Goal: Complete application form: Complete application form

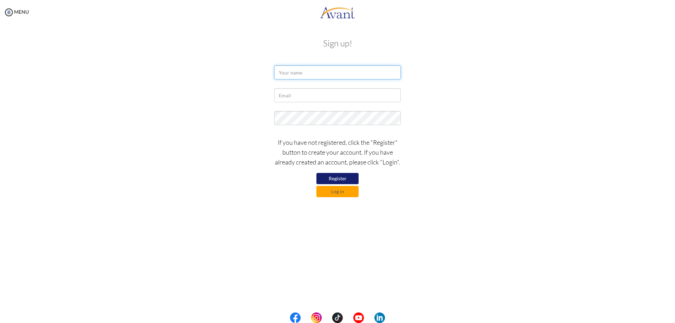
click at [310, 76] on input "text" at bounding box center [337, 72] width 127 height 14
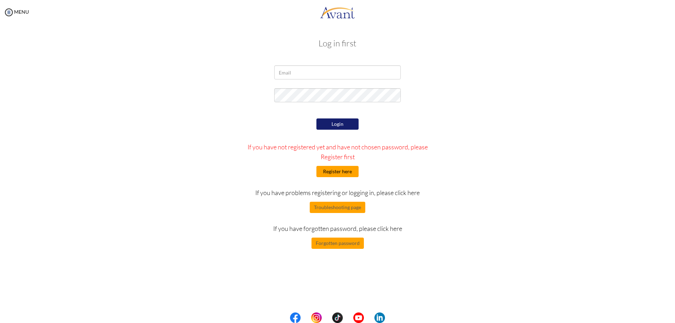
click at [348, 174] on button "Register here" at bounding box center [337, 171] width 42 height 11
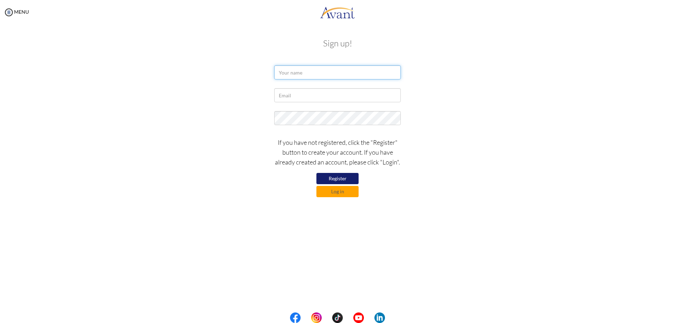
click at [309, 71] on input "text" at bounding box center [337, 72] width 127 height 14
type input "L"
type input "I"
type input "LIU HAI-NING"
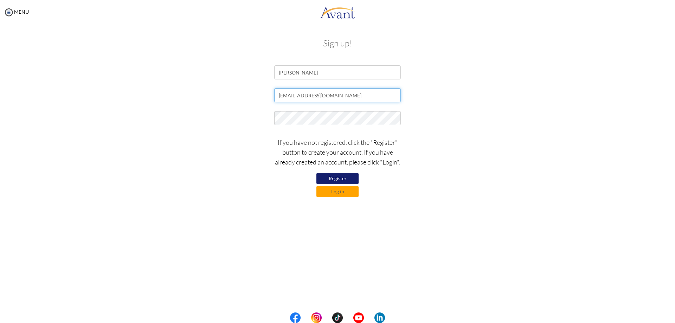
type input "ninapandaliu@gmail.com"
click at [339, 180] on button "Register" at bounding box center [337, 178] width 42 height 11
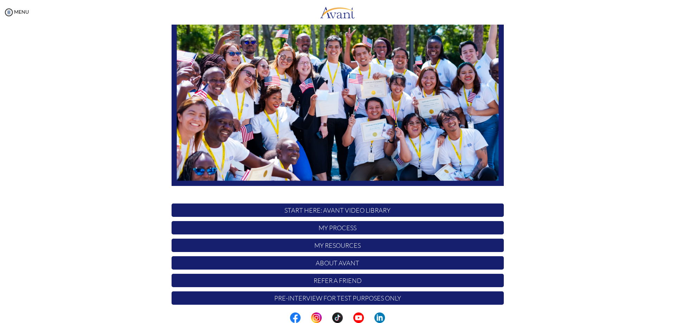
scroll to position [68, 0]
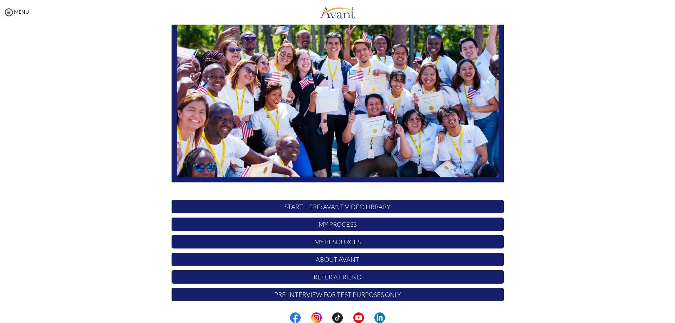
click at [332, 208] on p "START HERE: Avant Video Library" at bounding box center [338, 206] width 332 height 13
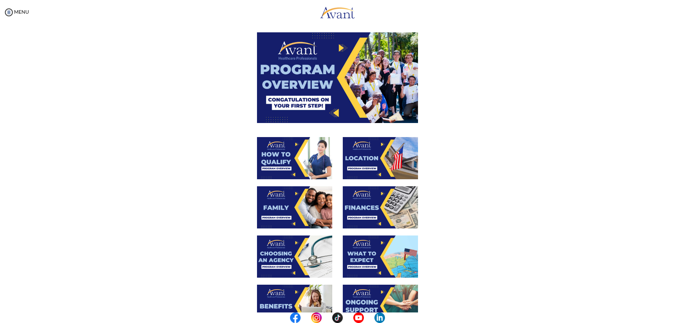
scroll to position [55, 0]
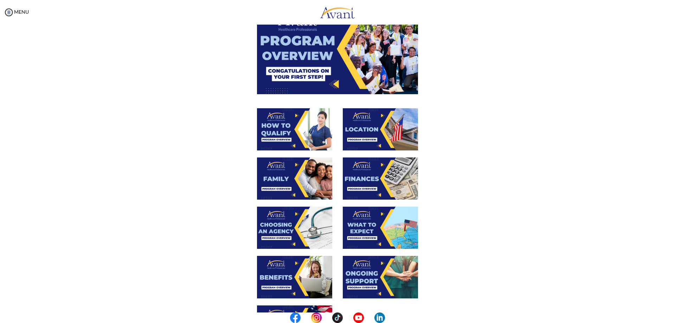
click at [27, 7] on div "MENU" at bounding box center [14, 161] width 29 height 323
click at [21, 12] on link "MENU" at bounding box center [16, 12] width 25 height 6
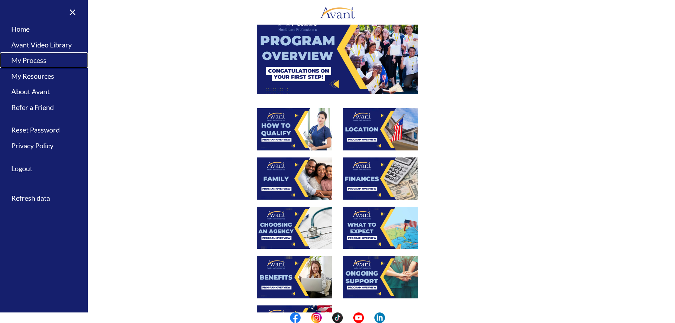
click at [23, 60] on link "My Process" at bounding box center [44, 60] width 88 height 16
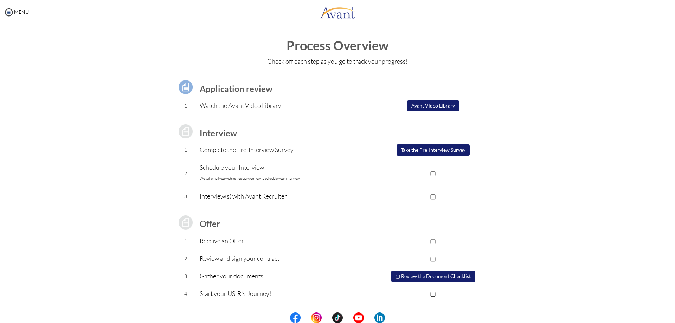
click at [432, 107] on button "Avant Video Library" at bounding box center [433, 105] width 52 height 11
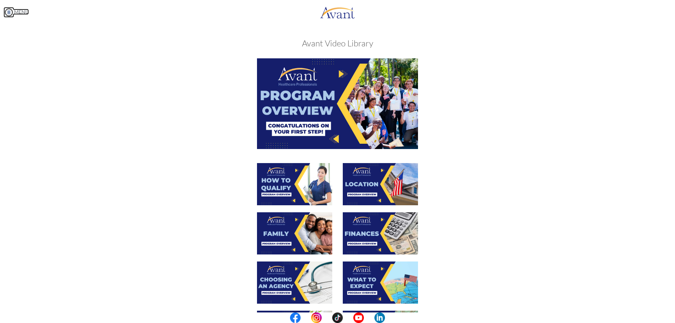
drag, startPoint x: 12, startPoint y: 12, endPoint x: 33, endPoint y: 30, distance: 27.4
click at [12, 12] on img at bounding box center [9, 12] width 11 height 11
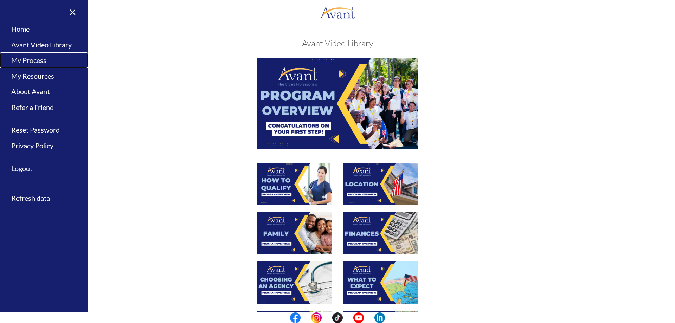
click at [38, 62] on link "My Process" at bounding box center [44, 60] width 88 height 16
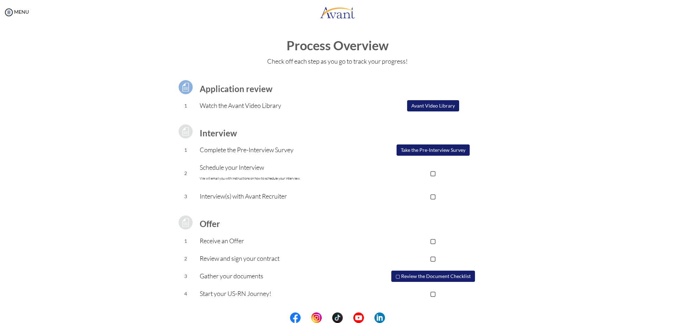
click at [426, 148] on button "Take the Pre-Interview Survey" at bounding box center [433, 150] width 73 height 11
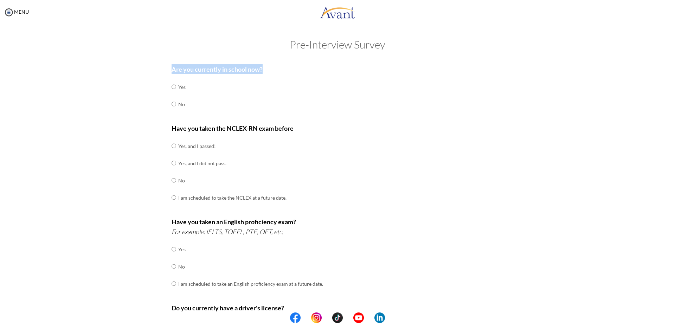
drag, startPoint x: 182, startPoint y: 68, endPoint x: 253, endPoint y: 80, distance: 72.4
click at [263, 68] on div "Are you currently in school now? Yes No Have you taken the NCLEX-RN exam before…" at bounding box center [337, 247] width 343 height 372
click at [176, 105] on td at bounding box center [177, 104] width 2 height 17
click at [178, 106] on td "No" at bounding box center [181, 104] width 7 height 17
click at [172, 94] on input "radio" at bounding box center [174, 87] width 5 height 14
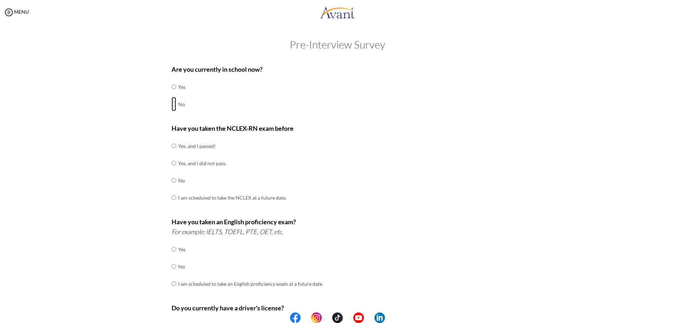
radio input "true"
click at [172, 94] on input "radio" at bounding box center [174, 87] width 5 height 14
click at [172, 148] on input "radio" at bounding box center [174, 146] width 5 height 14
radio input "true"
drag, startPoint x: 170, startPoint y: 147, endPoint x: 178, endPoint y: 153, distance: 10.0
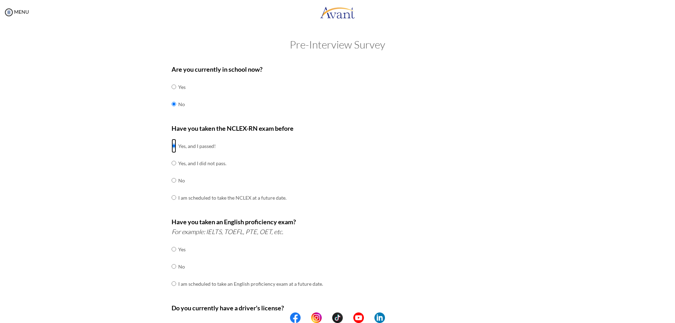
click at [172, 147] on input "radio" at bounding box center [174, 146] width 5 height 14
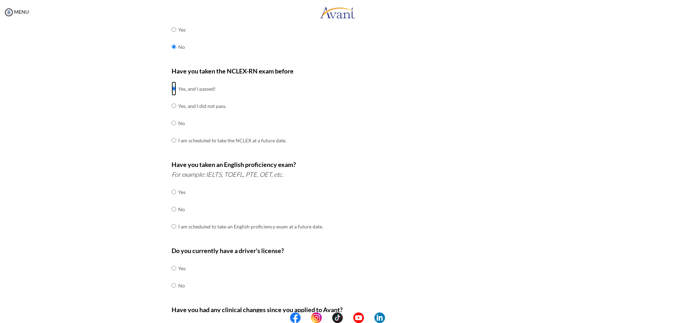
scroll to position [70, 0]
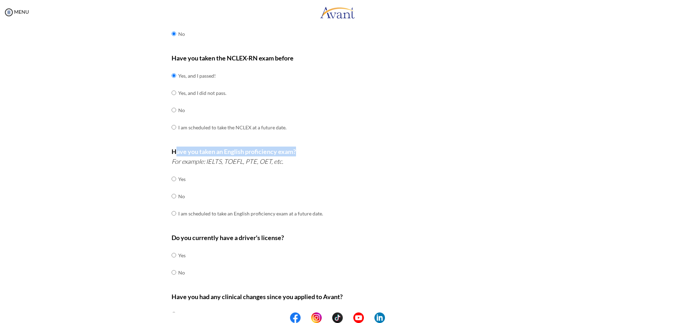
drag, startPoint x: 175, startPoint y: 152, endPoint x: 295, endPoint y: 152, distance: 119.5
click at [295, 152] on p "Have you taken an English proficiency exam? For example: IELTS, TOEFL, PTE, OET…" at bounding box center [338, 157] width 332 height 20
click at [172, 186] on input "radio" at bounding box center [174, 179] width 5 height 14
radio input "true"
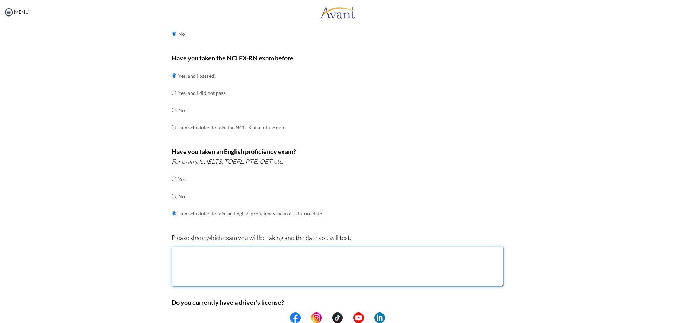
drag, startPoint x: 214, startPoint y: 268, endPoint x: 218, endPoint y: 267, distance: 3.8
click at [215, 269] on textarea at bounding box center [338, 267] width 332 height 40
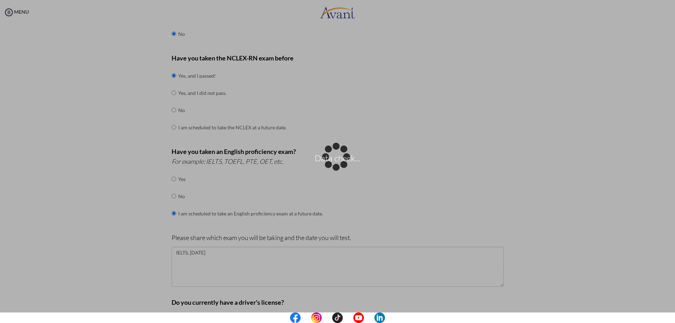
click at [342, 167] on div "Data check..." at bounding box center [338, 162] width 10 height 10
drag, startPoint x: 353, startPoint y: 256, endPoint x: 348, endPoint y: 258, distance: 5.1
click at [342, 167] on div "Data check..." at bounding box center [338, 162] width 10 height 10
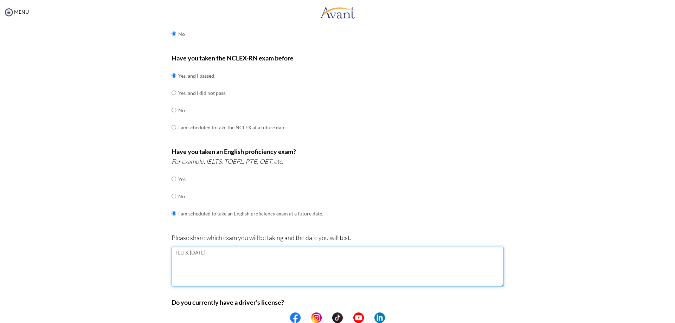
click at [270, 259] on textarea "IELTS, [DATE]" at bounding box center [338, 267] width 332 height 40
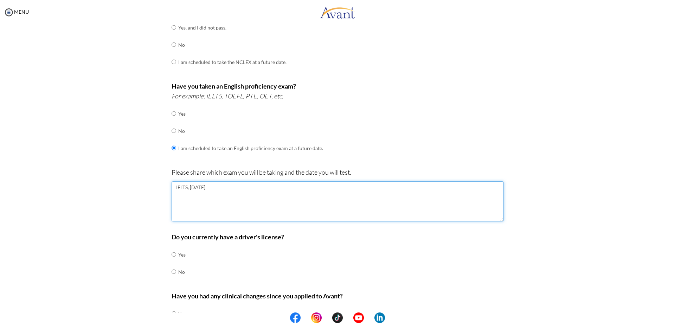
scroll to position [176, 0]
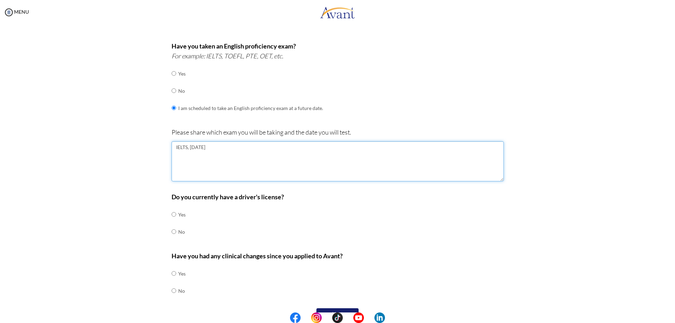
type textarea "IELTS, [DATE]"
click at [176, 215] on td at bounding box center [177, 214] width 2 height 17
click at [172, 213] on input "radio" at bounding box center [174, 214] width 5 height 14
radio input "true"
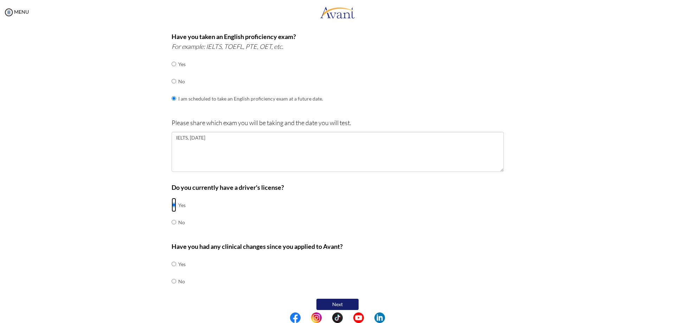
scroll to position [192, 0]
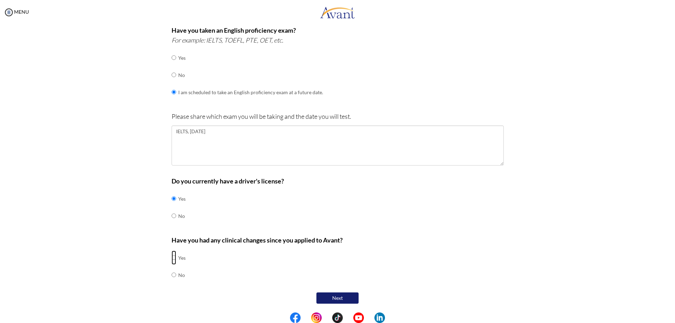
click at [172, 259] on input "radio" at bounding box center [174, 258] width 5 height 14
radio input "true"
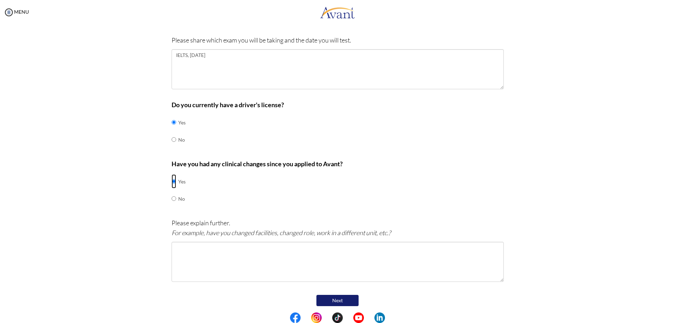
scroll to position [270, 0]
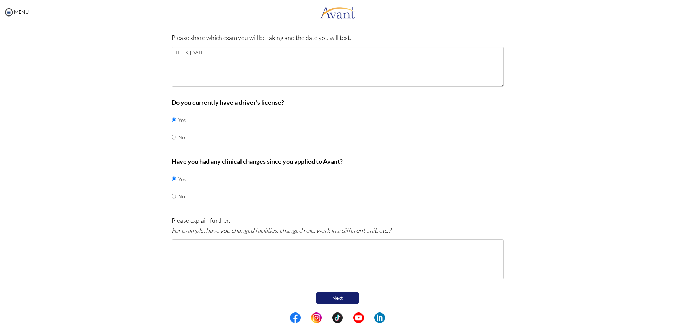
click at [178, 193] on td "No" at bounding box center [181, 196] width 7 height 17
click at [167, 196] on div "Are you currently in school now? Yes No Have you taken the NCLEX-RN exam before…" at bounding box center [337, 47] width 343 height 515
click at [172, 186] on input "radio" at bounding box center [174, 179] width 5 height 14
radio input "true"
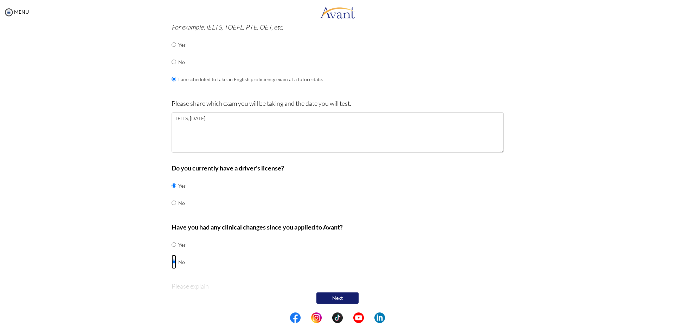
scroll to position [192, 0]
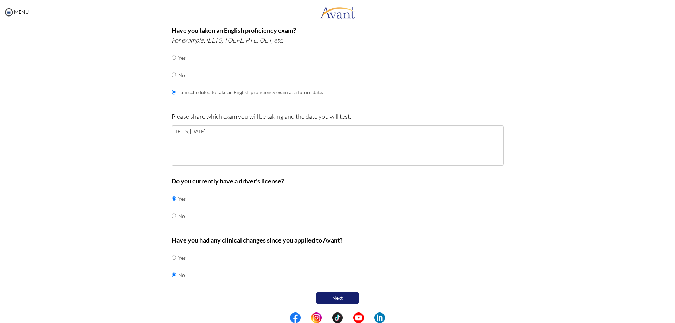
click at [318, 297] on button "Next" at bounding box center [337, 298] width 42 height 11
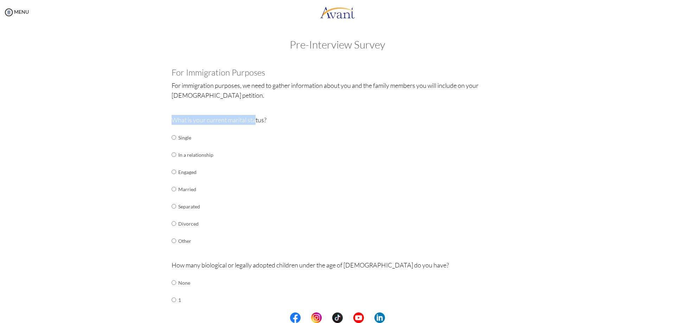
drag, startPoint x: 208, startPoint y: 119, endPoint x: 255, endPoint y: 120, distance: 46.8
click at [253, 118] on div "Are you currently in school now? Yes No Have you taken the NCLEX-RN exam before…" at bounding box center [337, 260] width 343 height 398
click at [240, 142] on div "What is your current marital status? Single In a relationship Engaged Married S…" at bounding box center [338, 186] width 332 height 142
click at [172, 137] on input "radio" at bounding box center [174, 137] width 5 height 14
radio input "true"
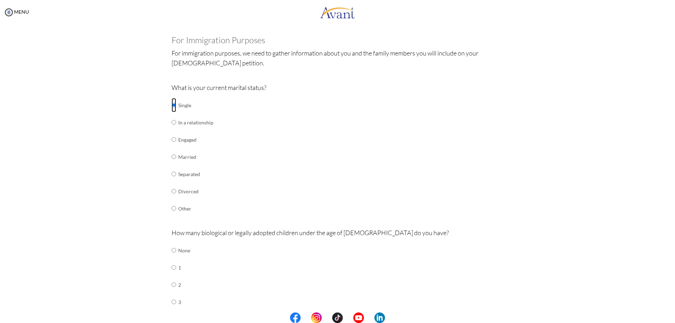
scroll to position [141, 0]
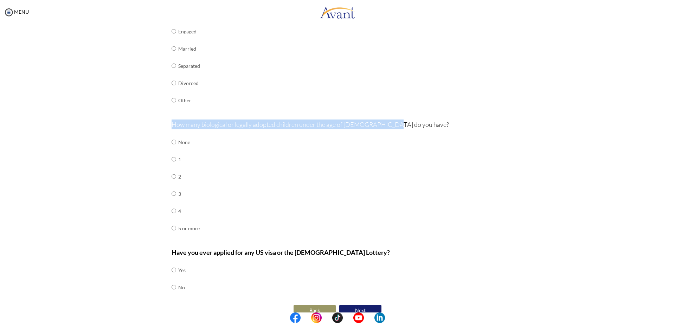
drag, startPoint x: 189, startPoint y: 124, endPoint x: 388, endPoint y: 121, distance: 199.4
click at [388, 121] on div "Are you currently in school now? Yes No Have you taken the NCLEX-RN exam before…" at bounding box center [337, 119] width 411 height 398
click at [172, 143] on input "radio" at bounding box center [174, 142] width 5 height 14
radio input "true"
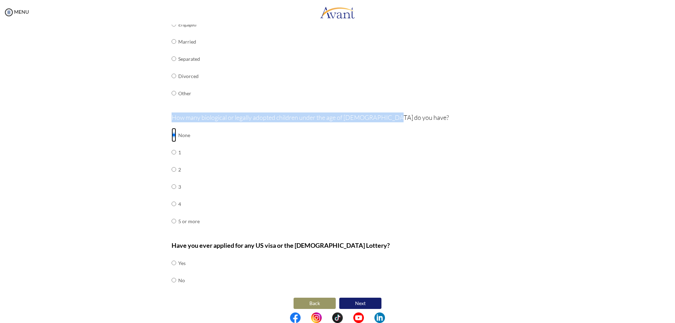
scroll to position [153, 0]
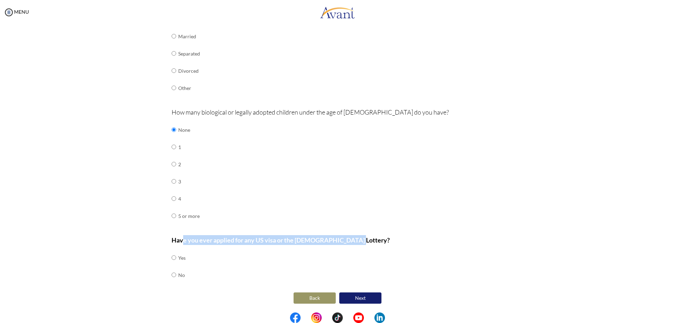
drag, startPoint x: 311, startPoint y: 241, endPoint x: 375, endPoint y: 241, distance: 63.6
click at [375, 241] on p "Have you ever applied for any US visa or the [DEMOGRAPHIC_DATA] Lottery?" at bounding box center [338, 240] width 332 height 10
click at [172, 265] on input "radio" at bounding box center [174, 258] width 5 height 14
radio input "true"
click at [371, 299] on button "Next" at bounding box center [360, 298] width 42 height 11
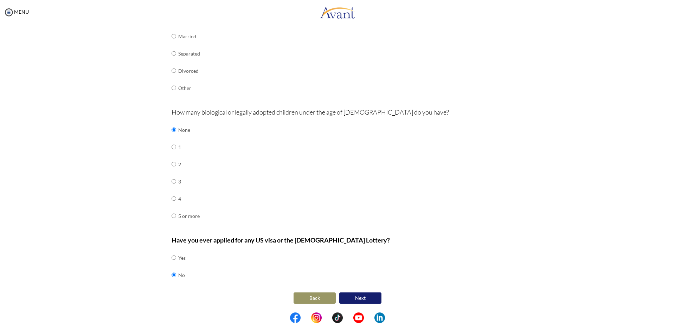
scroll to position [0, 0]
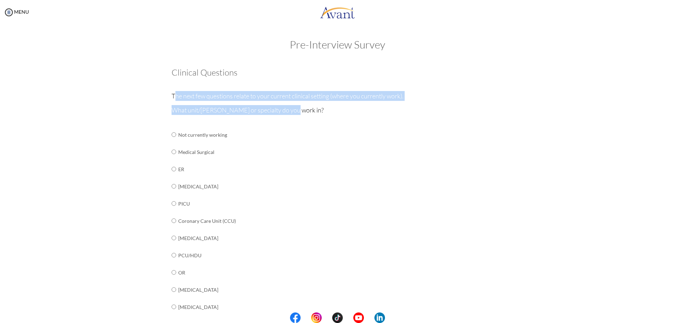
drag, startPoint x: 171, startPoint y: 100, endPoint x: 327, endPoint y: 108, distance: 156.3
click at [327, 108] on div "Clinical Questions The next few questions relate to your current clinical setti…" at bounding box center [338, 280] width 332 height 425
click at [172, 142] on input "radio" at bounding box center [174, 135] width 5 height 14
radio input "true"
click at [172, 142] on input "radio" at bounding box center [174, 135] width 5 height 14
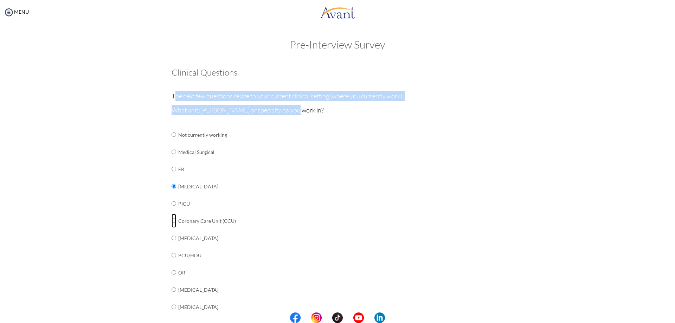
radio input "true"
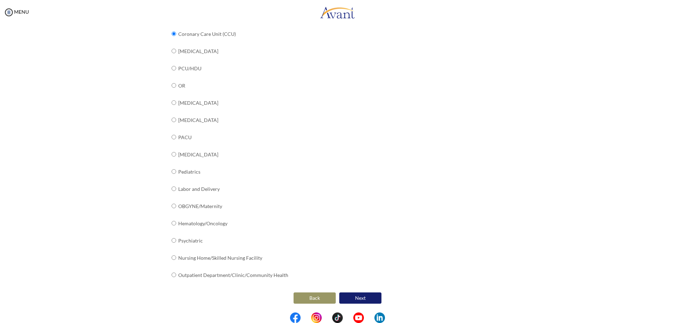
click at [349, 296] on button "Next" at bounding box center [360, 298] width 42 height 11
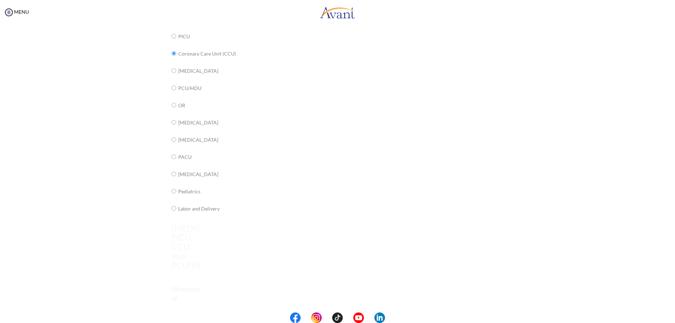
scroll to position [14, 0]
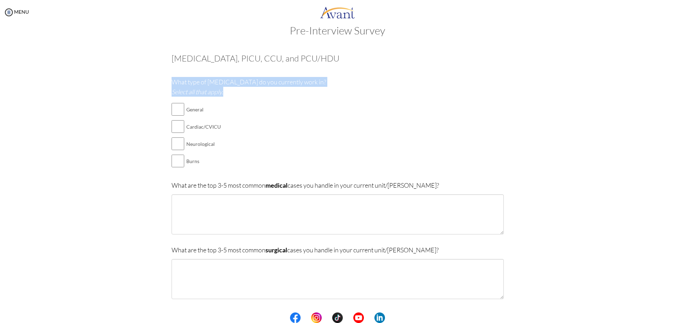
drag, startPoint x: 235, startPoint y: 92, endPoint x: 248, endPoint y: 100, distance: 14.8
click at [174, 129] on input "checkbox" at bounding box center [178, 127] width 13 height 14
checkbox input "true"
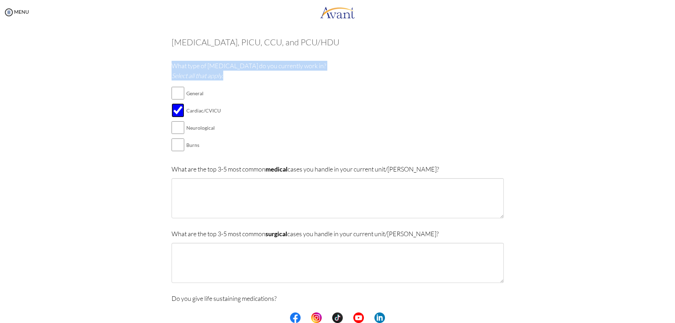
scroll to position [49, 0]
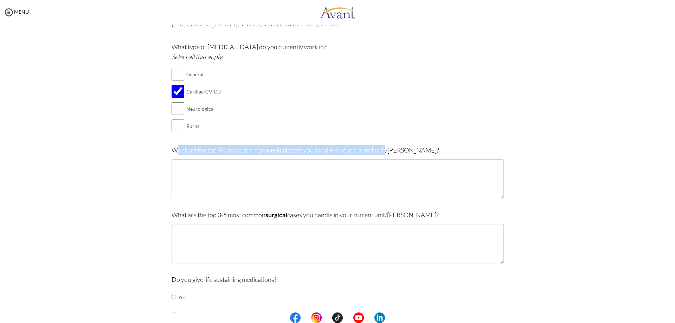
drag, startPoint x: 174, startPoint y: 146, endPoint x: 370, endPoint y: 152, distance: 195.6
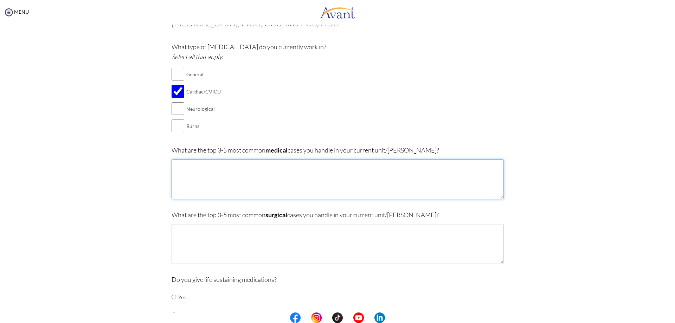
click at [284, 173] on textarea at bounding box center [338, 179] width 332 height 40
click at [273, 174] on textarea at bounding box center [338, 179] width 332 height 40
click at [292, 174] on textarea at bounding box center [338, 179] width 332 height 40
paste textarea "dissection"
drag, startPoint x: 252, startPoint y: 163, endPoint x: 294, endPoint y: 164, distance: 41.5
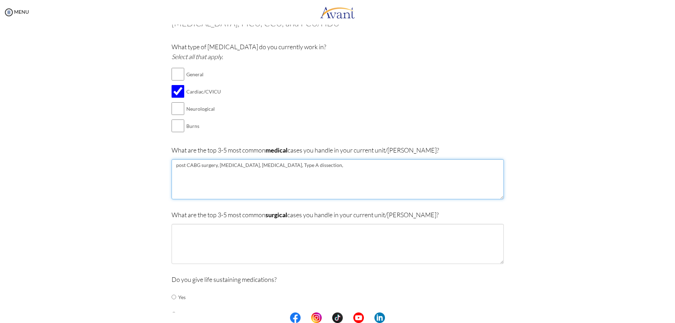
click at [294, 164] on textarea "post CABG surgery, [MEDICAL_DATA], [MEDICAL_DATA], Type A dissection," at bounding box center [338, 179] width 332 height 40
click at [299, 164] on textarea "post CABG surgery, [MEDICAL_DATA], [MEDICAL_DATA], Type A dissection," at bounding box center [338, 179] width 332 height 40
paste textarea "Type A dissection,"
click at [308, 164] on textarea "post CABG surgery, [MEDICAL_DATA], [MEDICAL_DATA], Type A dissection, Type A di…" at bounding box center [338, 179] width 332 height 40
click at [341, 162] on textarea "post CABG surgery, [MEDICAL_DATA], [MEDICAL_DATA], Type A dissection, Type B di…" at bounding box center [338, 179] width 332 height 40
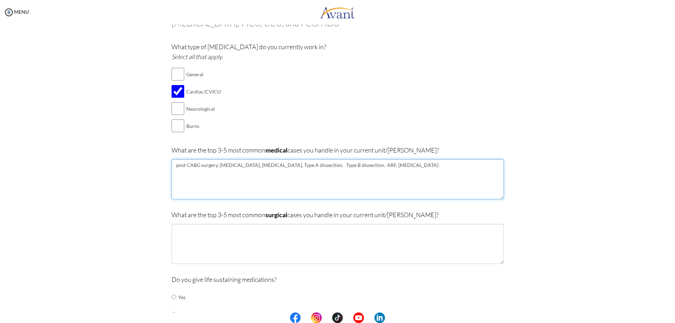
drag, startPoint x: 216, startPoint y: 166, endPoint x: 287, endPoint y: 191, distance: 75.1
click at [347, 174] on textarea "post CABG surgery, [MEDICAL_DATA], [MEDICAL_DATA], Type A dissection, Type B di…" at bounding box center [338, 179] width 332 height 40
click at [287, 191] on textarea "post CABG surgery, [MEDICAL_DATA], [MEDICAL_DATA], Type A dissection, Type B di…" at bounding box center [338, 179] width 332 height 40
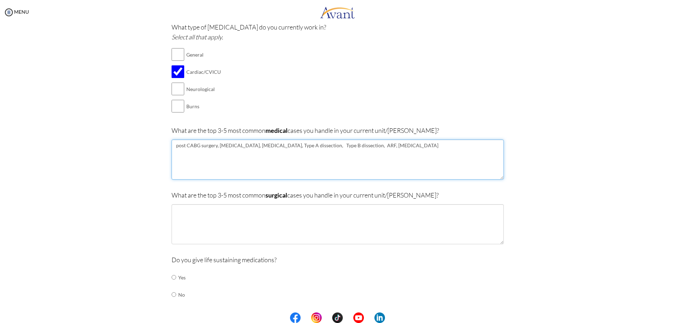
scroll to position [84, 0]
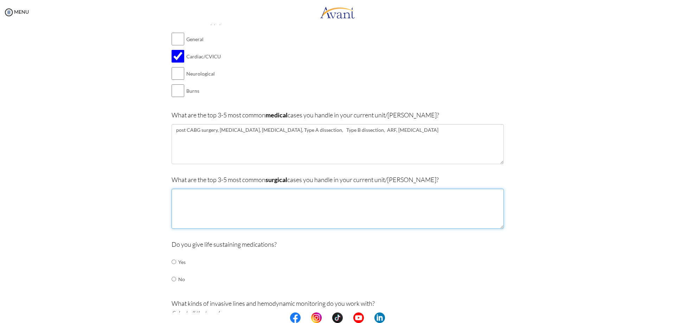
click at [238, 210] on textarea at bounding box center [338, 209] width 332 height 40
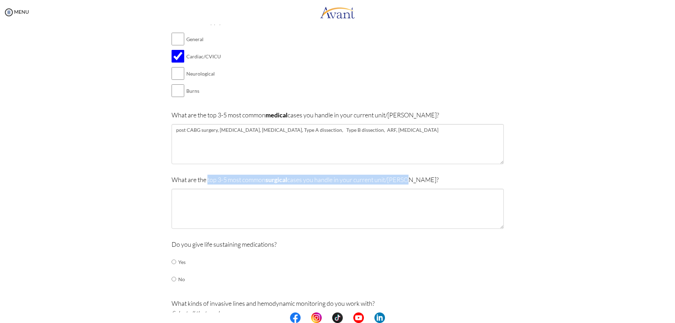
drag, startPoint x: 245, startPoint y: 180, endPoint x: 421, endPoint y: 180, distance: 176.2
click at [421, 180] on p "What are the top 3-5 most common surgical cases you handle in your current unit…" at bounding box center [338, 180] width 332 height 10
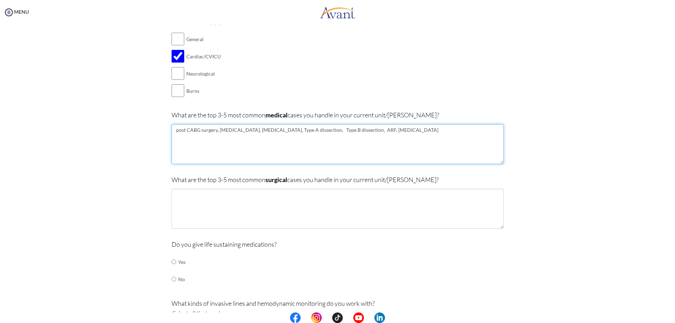
click at [203, 140] on textarea "post CABG surgery, [MEDICAL_DATA], [MEDICAL_DATA], Type A dissection, Type B di…" at bounding box center [338, 144] width 332 height 40
drag, startPoint x: 217, startPoint y: 130, endPoint x: 156, endPoint y: 129, distance: 60.8
type textarea "[MEDICAL_DATA], [MEDICAL_DATA], Type A dissection, Type B dissection, ARF, [MED…"
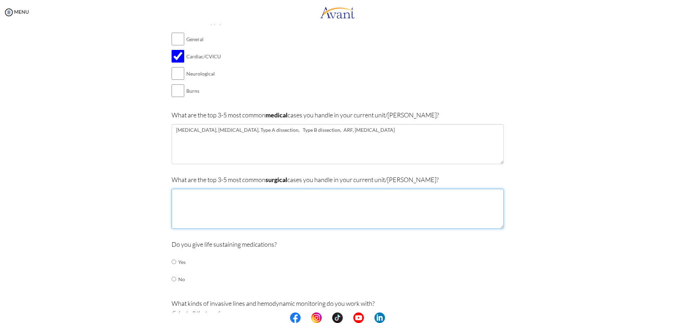
click at [212, 194] on textarea at bounding box center [338, 209] width 332 height 40
paste textarea "post CABG surgery,"
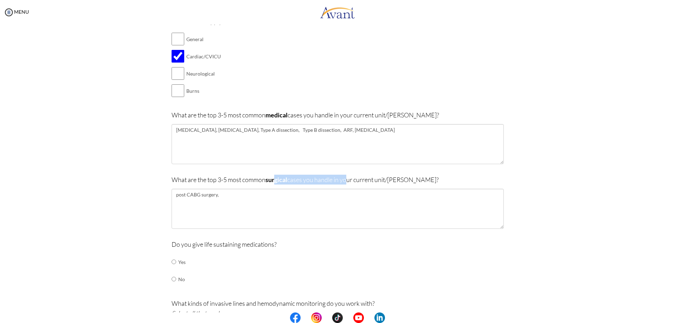
drag, startPoint x: 287, startPoint y: 181, endPoint x: 343, endPoint y: 178, distance: 56.0
click at [343, 178] on p "What are the top 3-5 most common surgical cases you handle in your current unit…" at bounding box center [338, 180] width 332 height 10
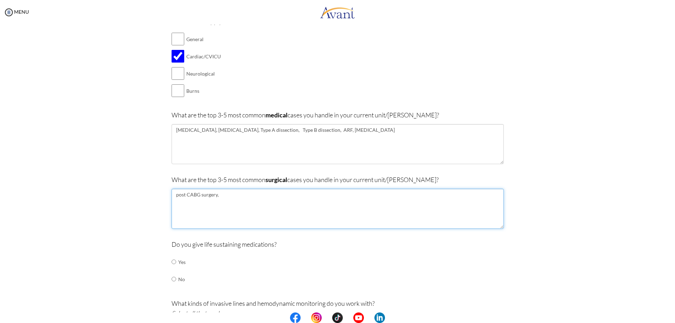
click at [304, 208] on textarea "post CABG surgery," at bounding box center [338, 209] width 332 height 40
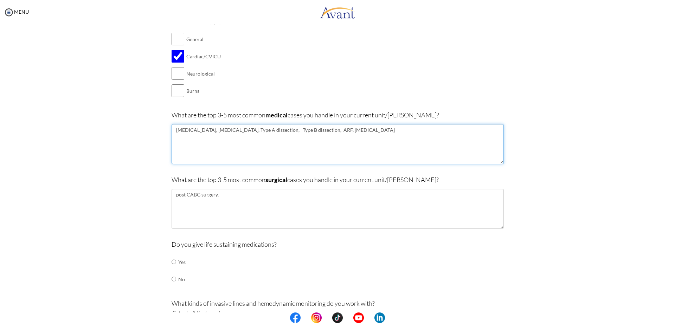
drag, startPoint x: 208, startPoint y: 129, endPoint x: 246, endPoint y: 130, distance: 37.6
click at [246, 130] on textarea "[MEDICAL_DATA], [MEDICAL_DATA], Type A dissection, Type B dissection, ARF, [MED…" at bounding box center [338, 144] width 332 height 40
click at [223, 142] on textarea "[MEDICAL_DATA], [MEDICAL_DATA], Type A dissection, Type B dissection, ARF, [MED…" at bounding box center [338, 144] width 332 height 40
drag, startPoint x: 208, startPoint y: 130, endPoint x: 249, endPoint y: 130, distance: 40.1
click at [249, 130] on textarea "[MEDICAL_DATA], [MEDICAL_DATA], Type A dissection, Type B dissection, ARF, [MED…" at bounding box center [338, 144] width 332 height 40
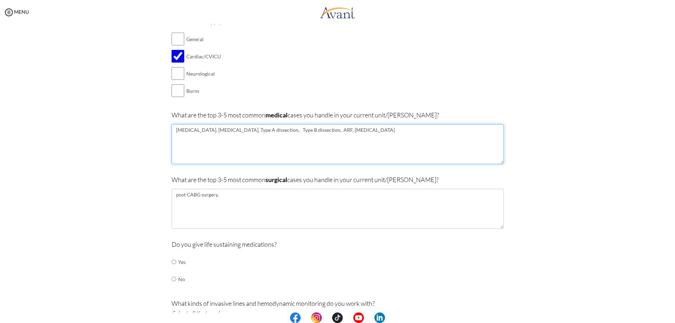
click at [245, 155] on textarea "[MEDICAL_DATA], [MEDICAL_DATA], Type A dissection, Type B dissection, ARF, [MED…" at bounding box center [338, 144] width 332 height 40
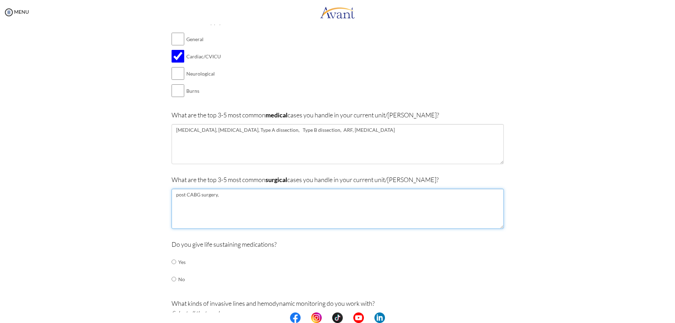
click at [291, 192] on textarea "post CABG surgery," at bounding box center [338, 209] width 332 height 40
click at [290, 205] on textarea "post CABG surgery," at bounding box center [338, 209] width 332 height 40
paste textarea "valve replacement"
click at [281, 200] on textarea "post CABG surgery, valve replacement" at bounding box center [338, 209] width 332 height 40
paste textarea "Aortic Surgery"
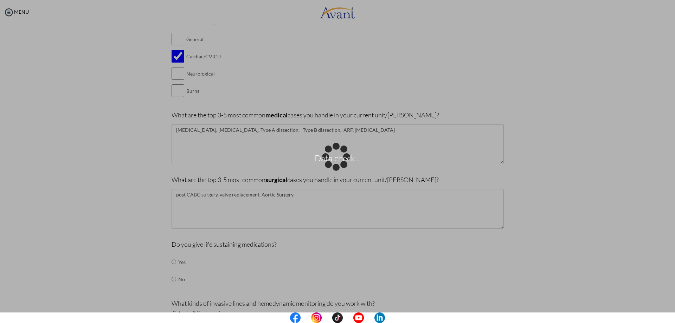
click at [342, 167] on div "Data check..." at bounding box center [338, 162] width 10 height 10
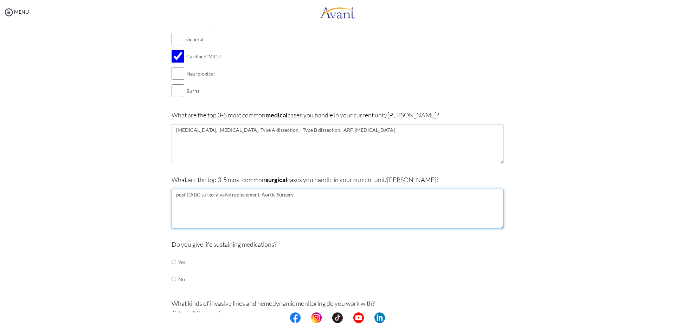
click at [369, 199] on textarea "post CABG surgery, valve replacement, Aortic Surgery" at bounding box center [338, 209] width 332 height 40
paste textarea "Cardiac Device Implantation"
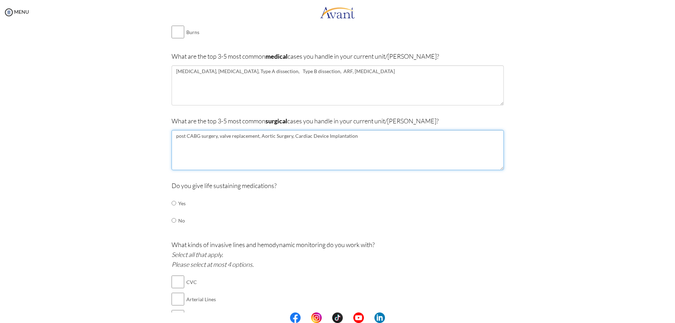
scroll to position [190, 0]
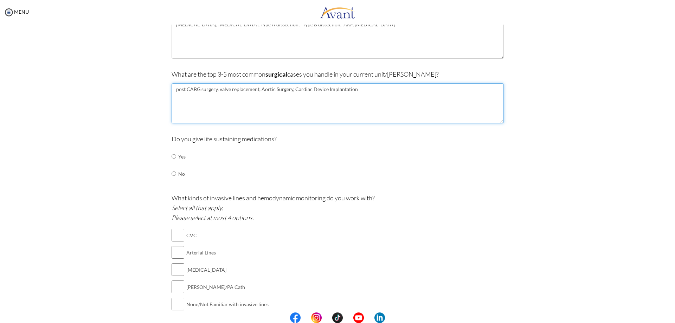
type textarea "post CABG surgery, valve replacement, Aortic Surgery, Cardiac Device Implantati…"
click at [172, 156] on input "radio" at bounding box center [174, 156] width 5 height 14
radio input "true"
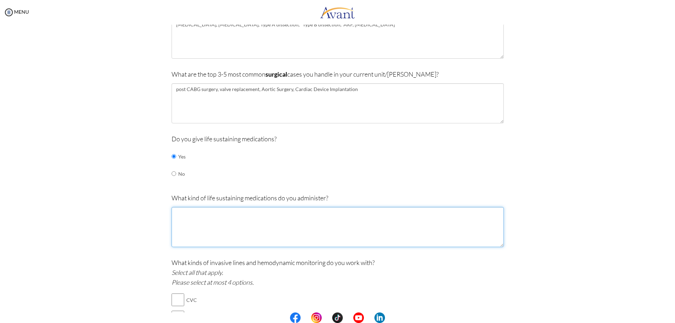
click at [206, 223] on textarea at bounding box center [338, 227] width 332 height 40
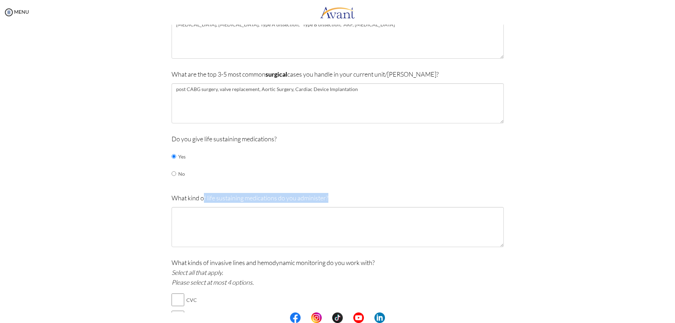
drag, startPoint x: 202, startPoint y: 190, endPoint x: 284, endPoint y: 213, distance: 85.5
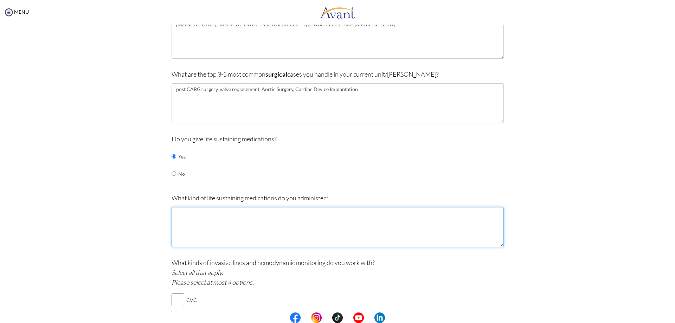
click at [185, 216] on textarea at bounding box center [338, 227] width 332 height 40
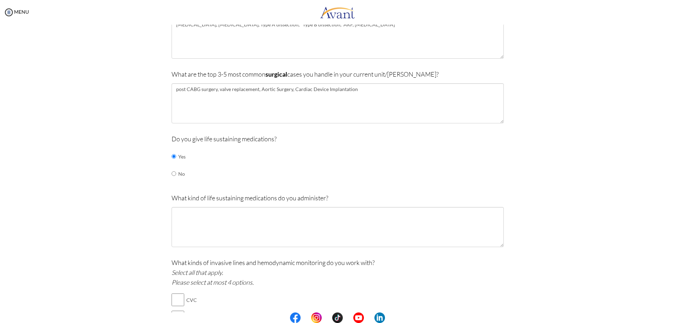
drag, startPoint x: 204, startPoint y: 199, endPoint x: 174, endPoint y: 199, distance: 29.5
click at [204, 199] on p "What kind of life sustaining medications do you administer?" at bounding box center [338, 198] width 332 height 10
drag, startPoint x: 169, startPoint y: 199, endPoint x: 341, endPoint y: 180, distance: 173.3
click at [329, 203] on p "What kind of life sustaining medications do you administer?" at bounding box center [338, 198] width 332 height 10
copy p "What kind of life sustaining medications do you administer?"
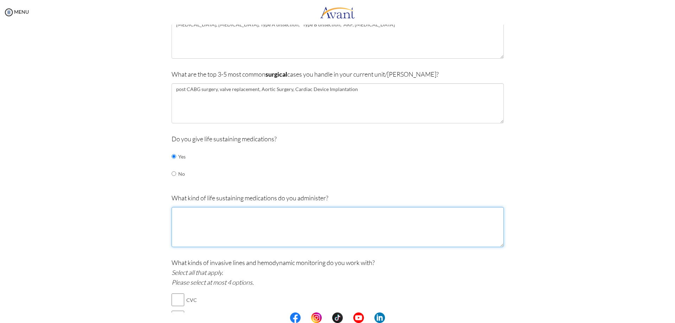
click at [289, 225] on textarea at bounding box center [338, 227] width 332 height 40
paste textarea "Vasopressors"
paste textarea "[MEDICAL_DATA]"
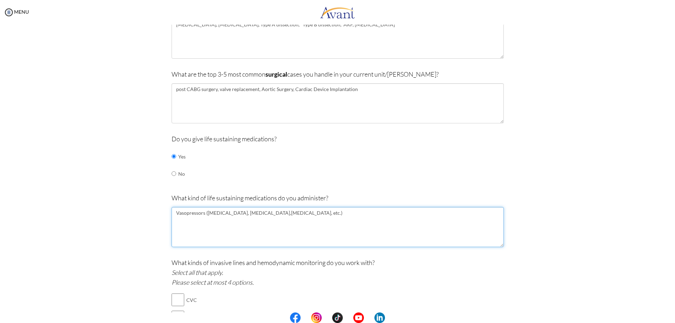
click at [340, 225] on textarea "Vasopressors ([MEDICAL_DATA], [MEDICAL_DATA],[MEDICAL_DATA], etc.)" at bounding box center [338, 227] width 332 height 40
paste textarea "Ventilation"
paste textarea "[MEDICAL_DATA] infusions"
paste textarea "Electrolyte replacements"
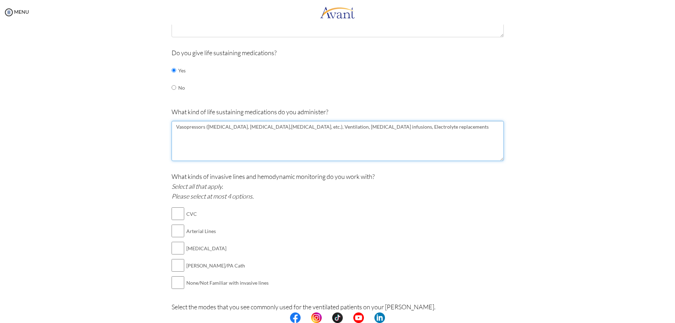
scroll to position [295, 0]
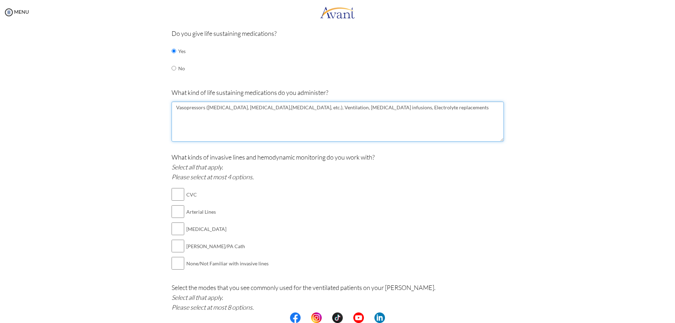
type textarea "Vasopressors ([MEDICAL_DATA], [MEDICAL_DATA],[MEDICAL_DATA], etc.), Ventilation…"
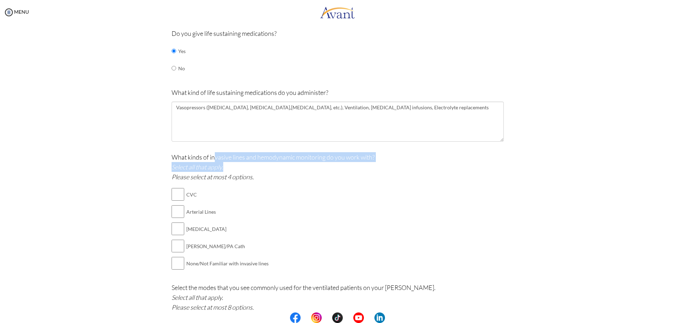
drag, startPoint x: 211, startPoint y: 160, endPoint x: 325, endPoint y: 165, distance: 114.7
click at [325, 165] on p "What kinds of invasive lines and hemodynamic monitoring do you work with? Selec…" at bounding box center [338, 167] width 332 height 30
click at [250, 168] on p "What kinds of invasive lines and hemodynamic monitoring do you work with? Selec…" at bounding box center [338, 167] width 332 height 30
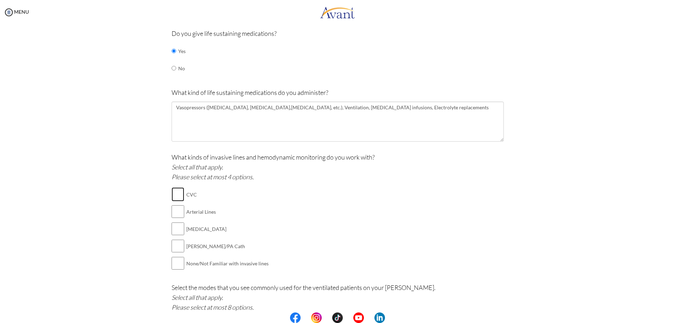
click at [172, 195] on input "checkbox" at bounding box center [178, 194] width 13 height 14
checkbox input "true"
drag, startPoint x: 173, startPoint y: 212, endPoint x: 178, endPoint y: 233, distance: 21.9
click at [174, 212] on input "checkbox" at bounding box center [178, 212] width 13 height 14
checkbox input "true"
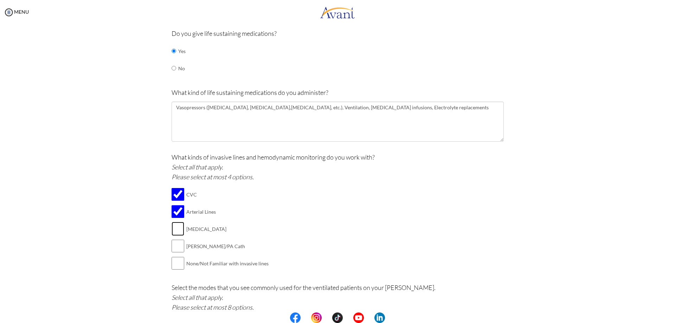
click at [176, 233] on input "checkbox" at bounding box center [178, 229] width 13 height 14
click at [174, 232] on input "checkbox" at bounding box center [178, 229] width 13 height 14
click at [173, 233] on input "checkbox" at bounding box center [178, 229] width 13 height 14
checkbox input "true"
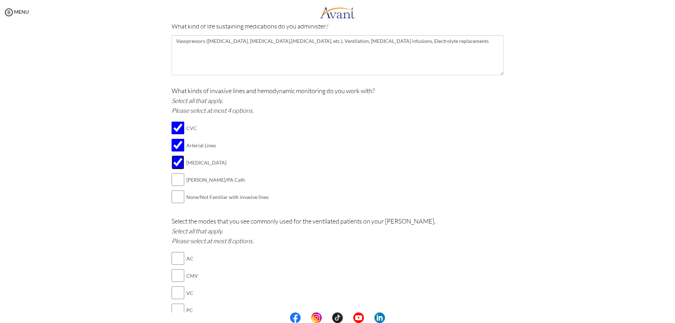
scroll to position [366, 0]
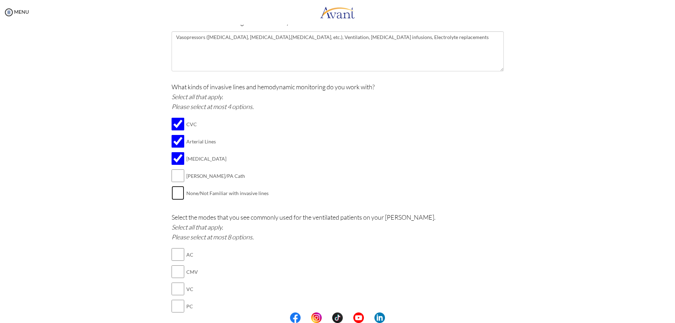
click at [178, 191] on input "checkbox" at bounding box center [178, 193] width 13 height 14
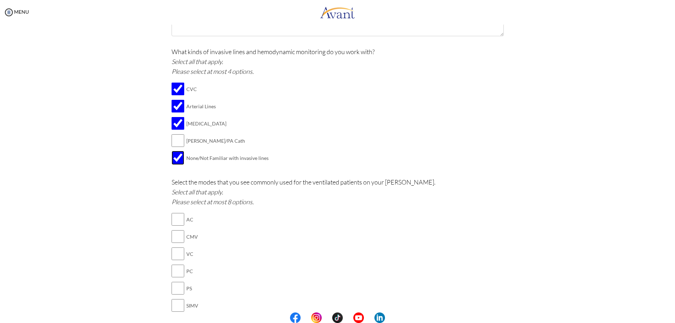
click at [179, 154] on input "checkbox" at bounding box center [178, 158] width 13 height 14
checkbox input "false"
drag, startPoint x: 307, startPoint y: 182, endPoint x: 402, endPoint y: 181, distance: 95.3
click at [402, 181] on p "Select the modes that you see commonly used for the ventilated patients on your…" at bounding box center [338, 192] width 332 height 30
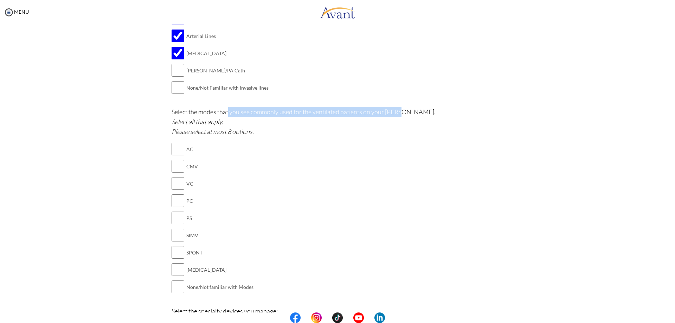
scroll to position [506, 0]
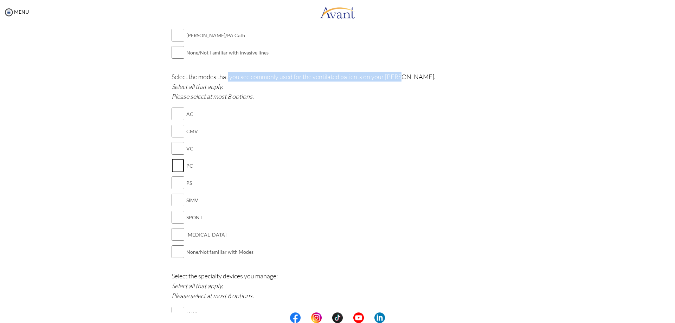
click at [172, 169] on input "checkbox" at bounding box center [178, 166] width 13 height 14
checkbox input "true"
click at [174, 185] on input "checkbox" at bounding box center [178, 183] width 13 height 14
checkbox input "true"
click at [177, 218] on input "checkbox" at bounding box center [178, 217] width 13 height 14
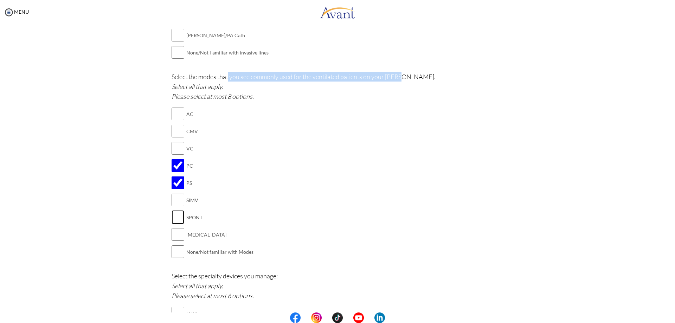
checkbox input "true"
click at [172, 232] on input "checkbox" at bounding box center [178, 234] width 13 height 14
checkbox input "true"
click at [174, 135] on input "checkbox" at bounding box center [178, 131] width 13 height 14
checkbox input "true"
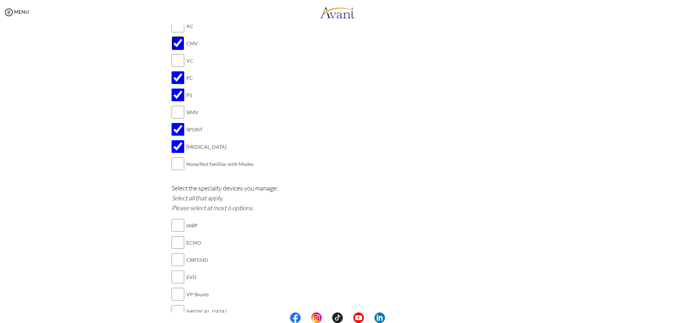
scroll to position [612, 0]
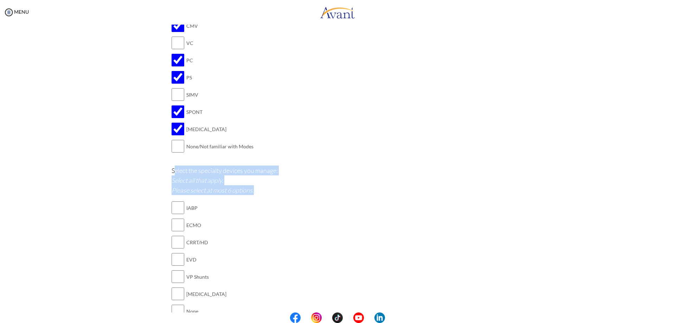
drag, startPoint x: 187, startPoint y: 180, endPoint x: 255, endPoint y: 208, distance: 72.5
click at [259, 193] on p "Select the specialty devices you manage: Select all that apply. Please select a…" at bounding box center [338, 181] width 332 height 30
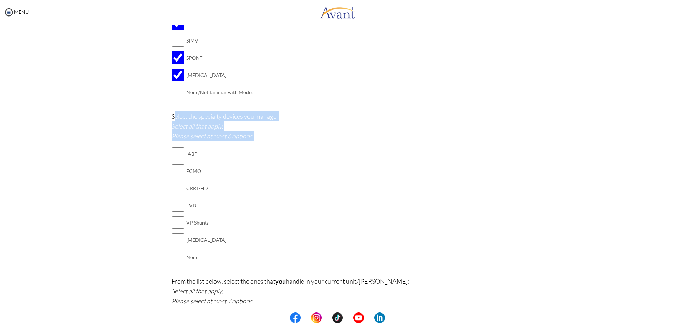
scroll to position [682, 0]
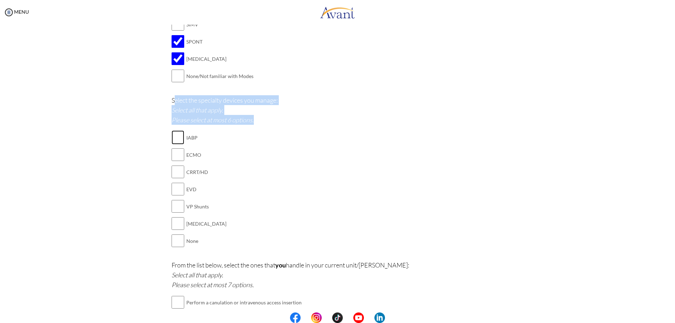
click at [175, 141] on input "checkbox" at bounding box center [178, 137] width 13 height 14
checkbox input "true"
click at [175, 155] on input "checkbox" at bounding box center [178, 155] width 13 height 14
checkbox input "true"
click at [172, 174] on input "checkbox" at bounding box center [178, 172] width 13 height 14
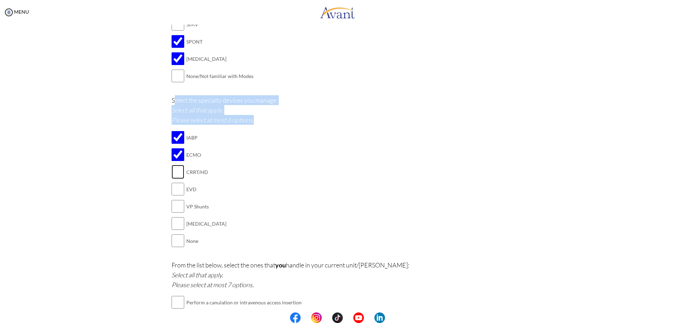
checkbox input "true"
drag, startPoint x: 174, startPoint y: 191, endPoint x: 171, endPoint y: 208, distance: 17.9
click at [174, 191] on input "checkbox" at bounding box center [178, 189] width 13 height 14
checkbox input "true"
click at [172, 210] on input "checkbox" at bounding box center [178, 206] width 13 height 14
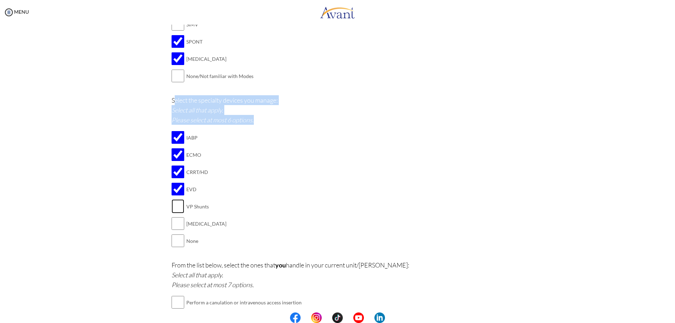
checkbox input "true"
drag, startPoint x: 173, startPoint y: 226, endPoint x: 175, endPoint y: 246, distance: 20.5
click at [173, 227] on input "checkbox" at bounding box center [178, 224] width 13 height 14
checkbox input "true"
click at [175, 246] on input "checkbox" at bounding box center [178, 241] width 13 height 14
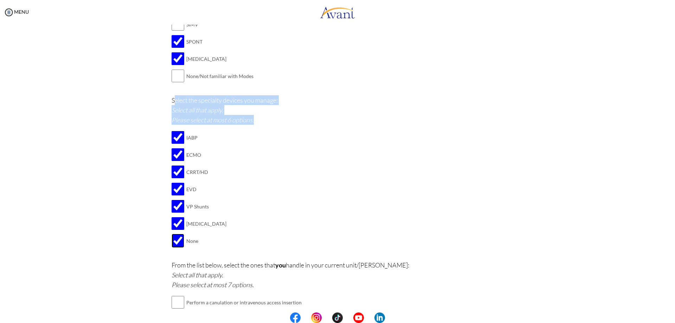
click at [175, 242] on input "checkbox" at bounding box center [178, 241] width 13 height 14
checkbox input "false"
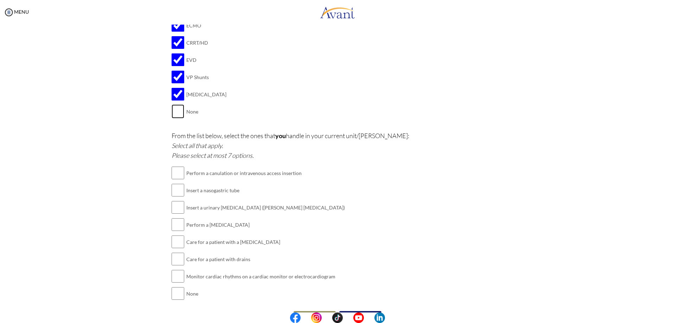
scroll to position [823, 0]
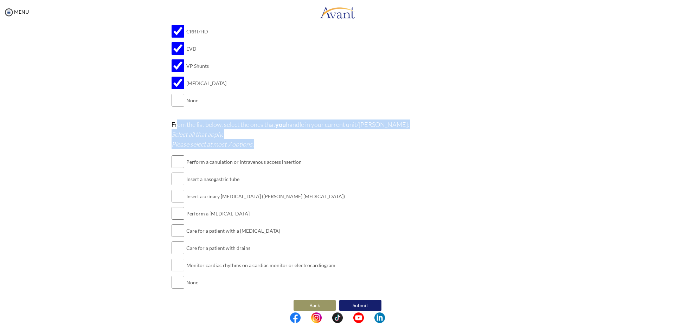
drag, startPoint x: 174, startPoint y: 125, endPoint x: 293, endPoint y: 146, distance: 121.1
click at [293, 146] on p "From the list below, select the ones that you handle in your current unit/[PERS…" at bounding box center [338, 135] width 332 height 30
click at [190, 147] on icon "Select all that apply. Please select at most 7 options." at bounding box center [213, 139] width 82 height 18
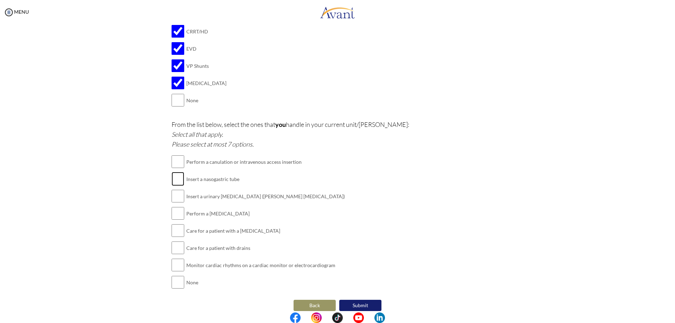
click at [177, 183] on input "checkbox" at bounding box center [178, 179] width 13 height 14
click at [175, 180] on input "checkbox" at bounding box center [178, 179] width 13 height 14
checkbox input "false"
click at [175, 163] on input "checkbox" at bounding box center [178, 162] width 13 height 14
checkbox input "true"
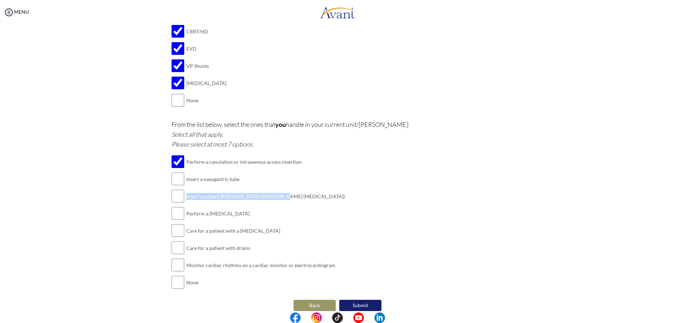
drag, startPoint x: 185, startPoint y: 195, endPoint x: 276, endPoint y: 199, distance: 91.9
click at [276, 197] on td "Insert a urinary [MEDICAL_DATA] ([PERSON_NAME] [MEDICAL_DATA])" at bounding box center [265, 196] width 159 height 17
click at [176, 196] on input "checkbox" at bounding box center [178, 196] width 13 height 14
checkbox input "true"
drag, startPoint x: 184, startPoint y: 212, endPoint x: 252, endPoint y: 213, distance: 68.9
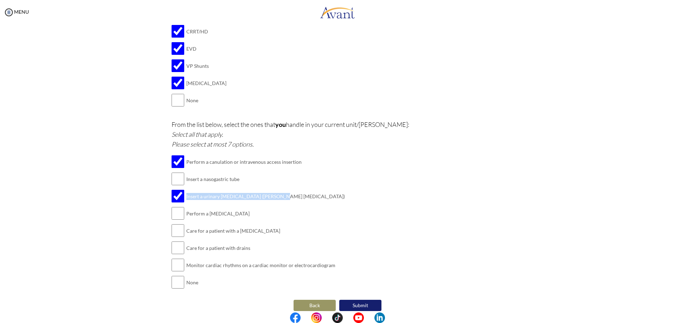
click at [252, 213] on td "Perform a [MEDICAL_DATA]" at bounding box center [265, 213] width 159 height 17
click at [175, 213] on input "checkbox" at bounding box center [178, 213] width 13 height 14
checkbox input "true"
drag, startPoint x: 196, startPoint y: 232, endPoint x: 244, endPoint y: 245, distance: 50.4
click at [256, 232] on td "Care for a patient with a [MEDICAL_DATA]" at bounding box center [265, 230] width 159 height 17
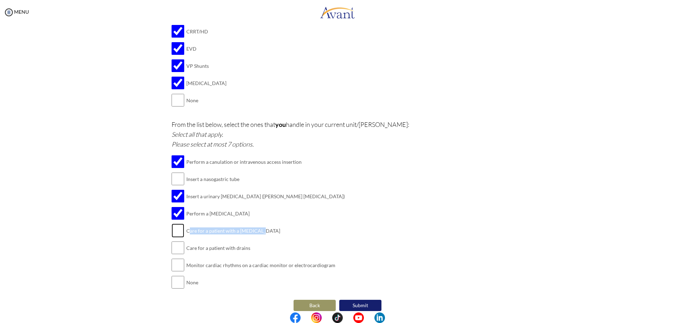
click at [174, 234] on input "checkbox" at bounding box center [178, 231] width 13 height 14
checkbox input "true"
drag, startPoint x: 194, startPoint y: 246, endPoint x: 251, endPoint y: 256, distance: 57.5
click at [258, 248] on td "Care for a patient with drains" at bounding box center [265, 247] width 159 height 17
click at [180, 248] on input "checkbox" at bounding box center [178, 248] width 13 height 14
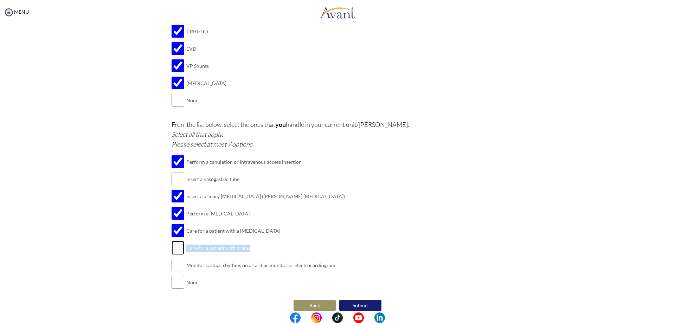
checkbox input "true"
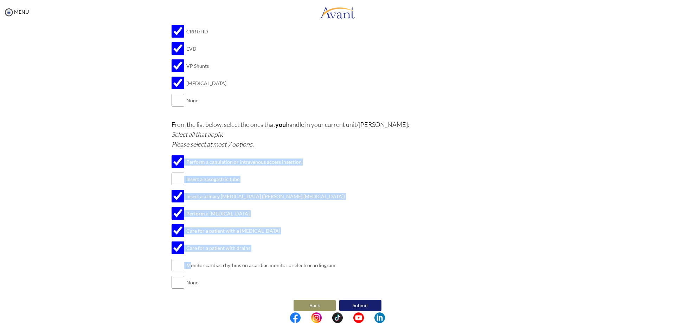
drag, startPoint x: 188, startPoint y: 265, endPoint x: 332, endPoint y: 267, distance: 143.5
click at [332, 267] on div "From the list below, select the ones that you handle in your current unit/[PERS…" at bounding box center [338, 209] width 332 height 179
click at [178, 263] on input "checkbox" at bounding box center [178, 265] width 13 height 14
checkbox input "true"
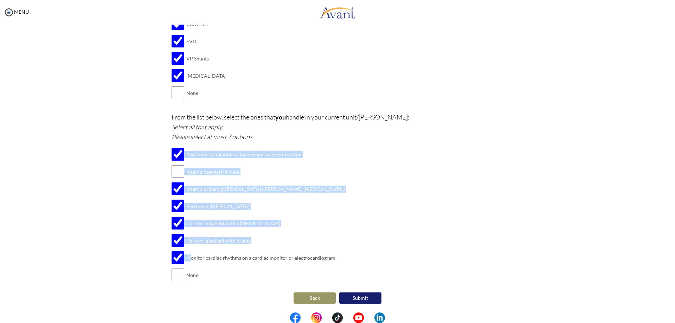
click at [365, 300] on button "Submit" at bounding box center [360, 298] width 42 height 11
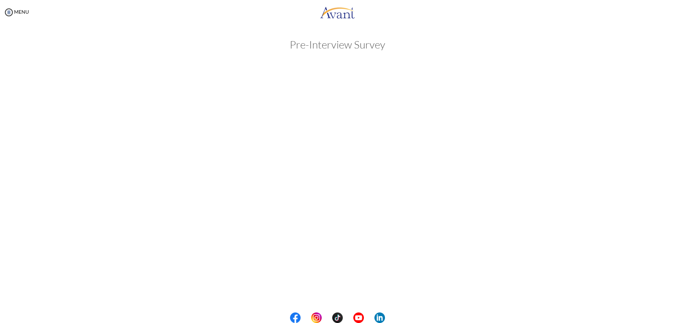
scroll to position [0, 0]
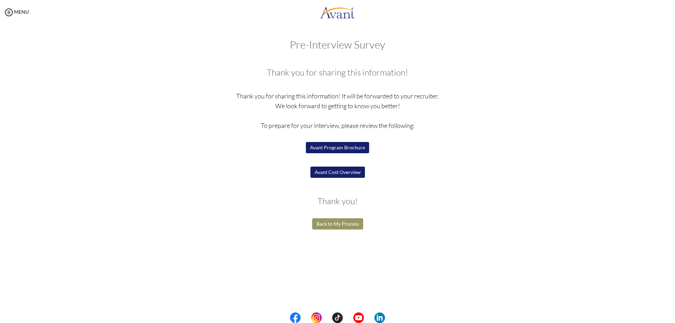
drag, startPoint x: 270, startPoint y: 69, endPoint x: 433, endPoint y: 128, distance: 173.7
click at [433, 128] on div "Thank you for sharing this information! Thank you for sharing this information!…" at bounding box center [338, 149] width 332 height 163
click at [341, 228] on button "Back to My Process" at bounding box center [337, 223] width 51 height 11
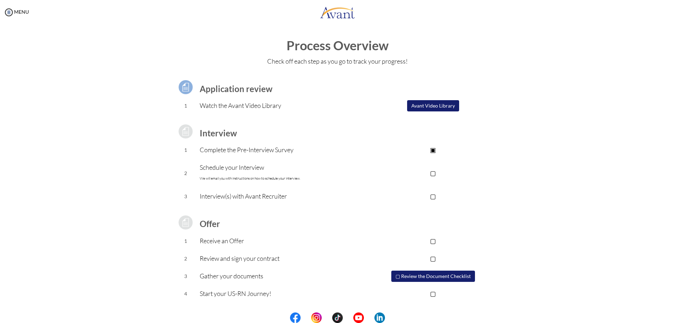
click at [441, 174] on p "▢" at bounding box center [433, 173] width 141 height 10
click at [445, 197] on p "▢" at bounding box center [433, 196] width 141 height 10
drag, startPoint x: 439, startPoint y: 175, endPoint x: 442, endPoint y: 191, distance: 16.1
click at [439, 175] on p "▣" at bounding box center [433, 173] width 141 height 10
click at [441, 197] on p "▣" at bounding box center [433, 196] width 141 height 10
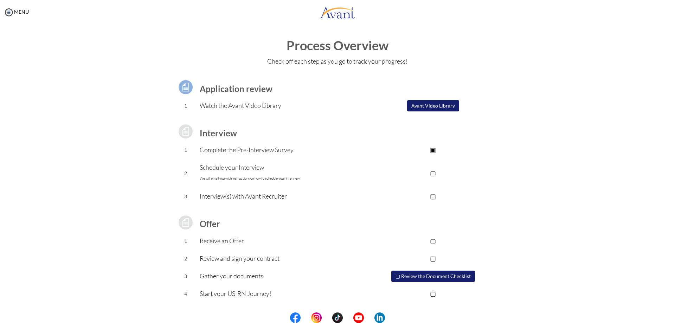
click at [267, 167] on p "Schedule your Interview We will email you with instructions on how to schedule …" at bounding box center [281, 172] width 163 height 21
drag, startPoint x: 195, startPoint y: 174, endPoint x: 340, endPoint y: 177, distance: 144.2
click at [340, 177] on tr "2 Schedule your Interview We will email you with instructions on how to schedul…" at bounding box center [338, 173] width 332 height 29
click at [445, 103] on button "Avant Video Library" at bounding box center [433, 105] width 52 height 11
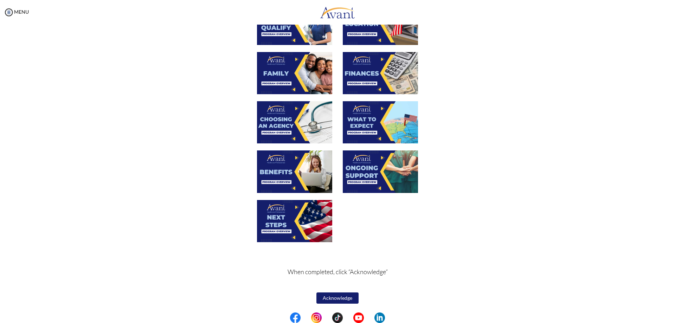
click at [338, 299] on button "Acknowledge" at bounding box center [337, 298] width 42 height 11
